Goal: Check status: Check status

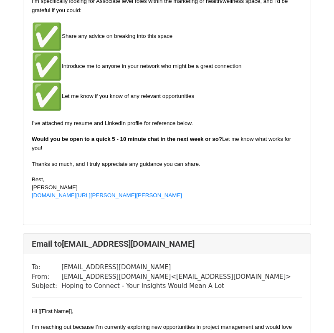
scroll to position [187, 0]
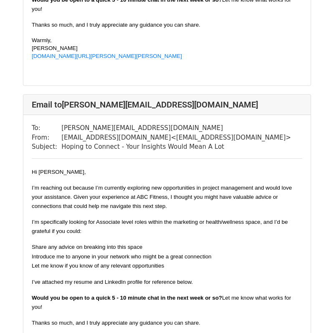
scroll to position [4571, 0]
